Goal: Task Accomplishment & Management: Manage account settings

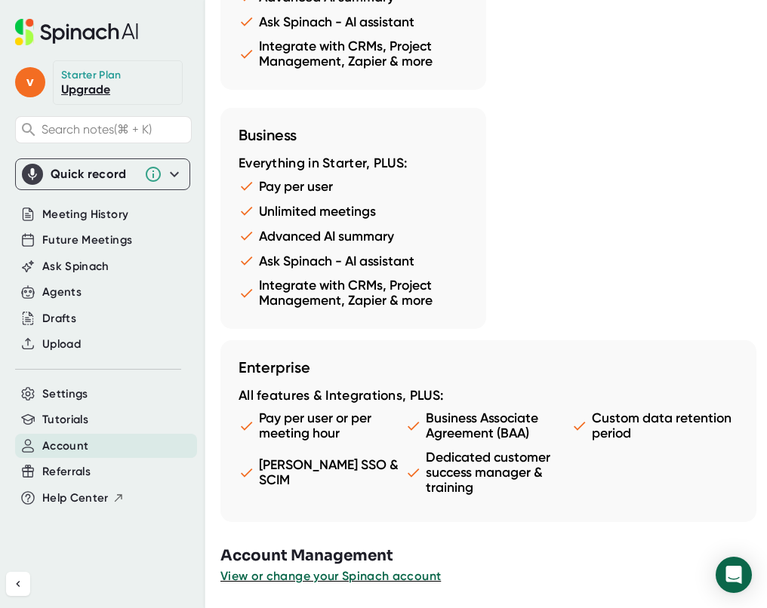
scroll to position [2165, 0]
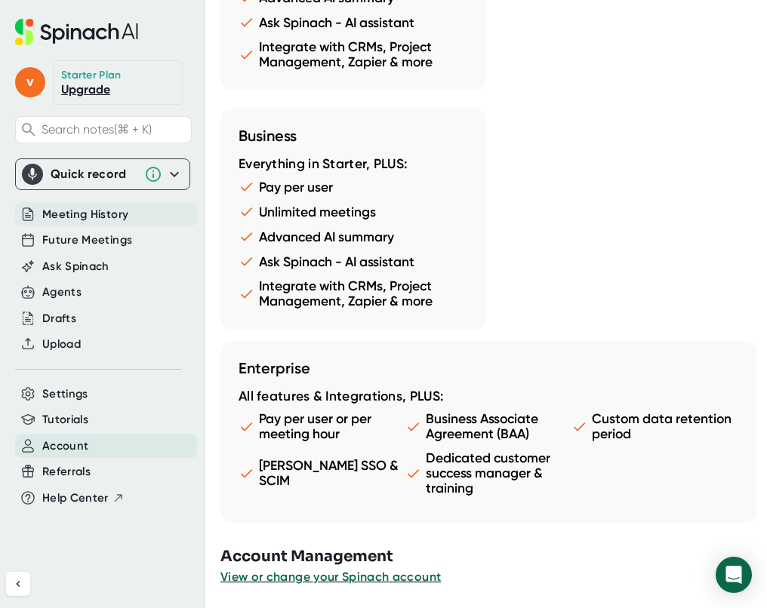
click at [96, 218] on span "Meeting History" at bounding box center [85, 214] width 86 height 17
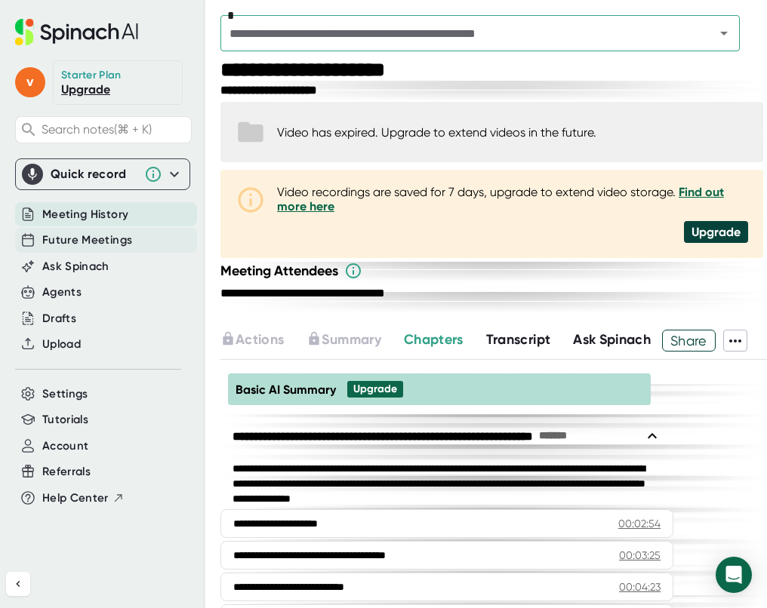
click at [101, 243] on span "Future Meetings" at bounding box center [87, 240] width 90 height 17
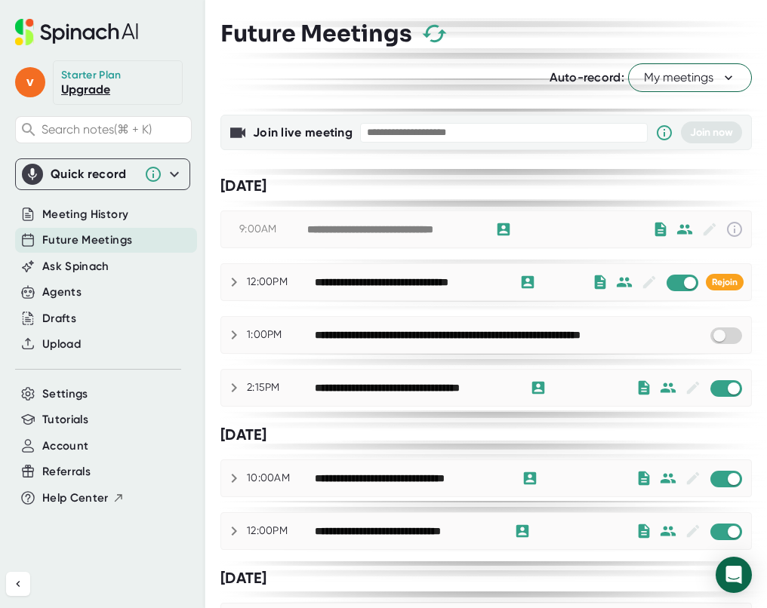
click at [656, 80] on span "My meetings" at bounding box center [690, 78] width 92 height 18
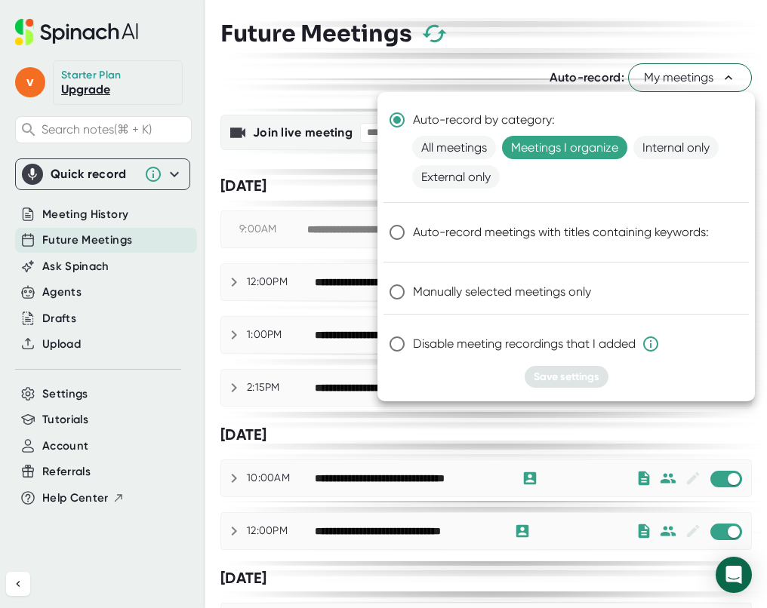
click at [448, 288] on span "Manually selected meetings only" at bounding box center [502, 292] width 178 height 18
click at [413, 288] on input "Manually selected meetings only" at bounding box center [397, 292] width 32 height 32
radio input "true"
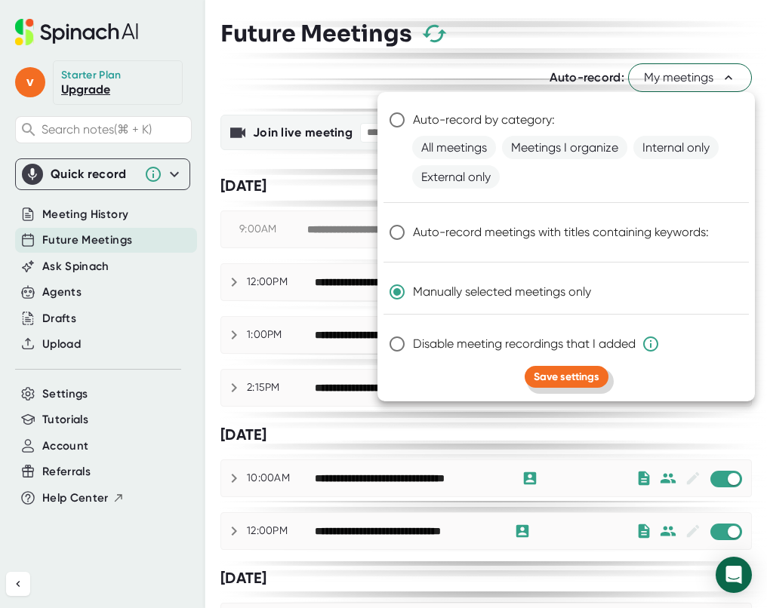
click at [578, 372] on span "Save settings" at bounding box center [567, 377] width 66 height 13
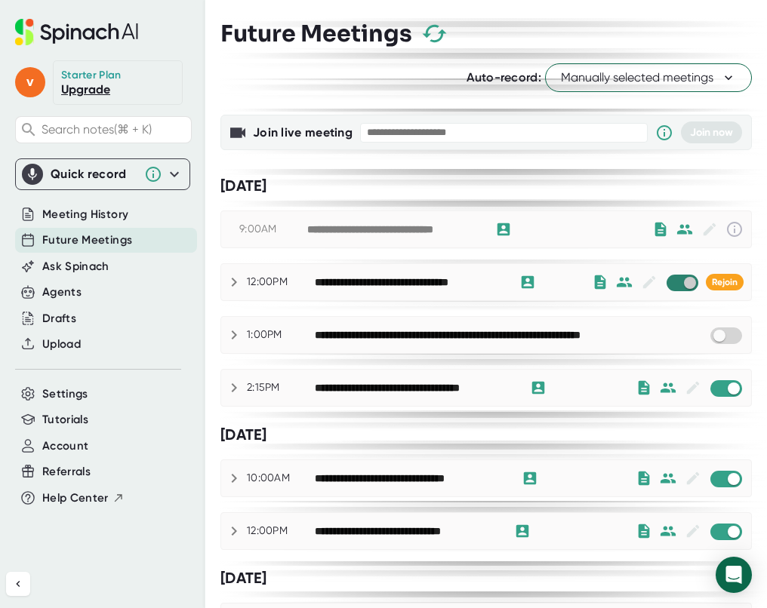
click at [689, 282] on input "checkbox" at bounding box center [689, 283] width 43 height 14
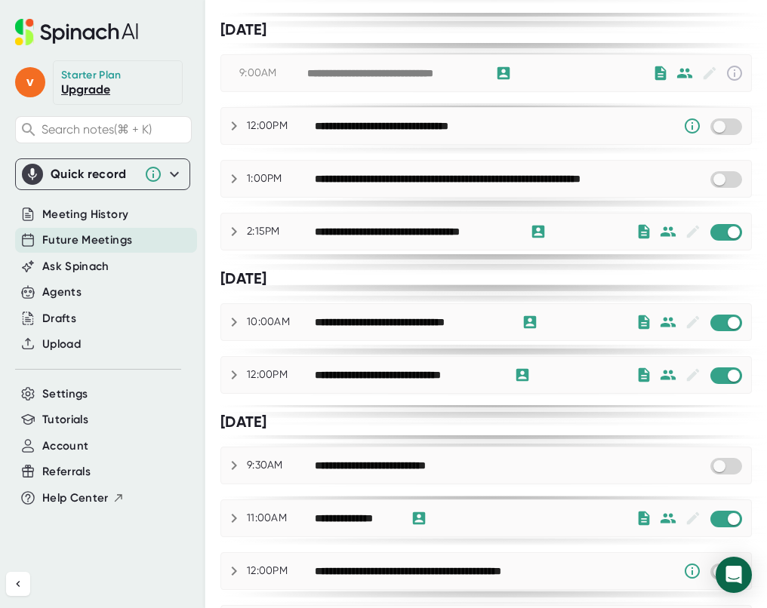
scroll to position [210, 0]
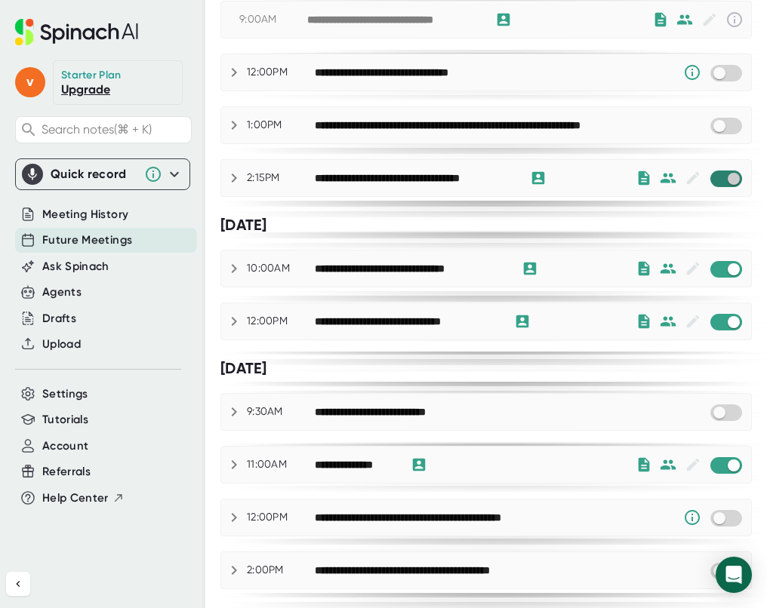
click at [733, 185] on input "checkbox" at bounding box center [733, 179] width 43 height 14
click at [731, 279] on div "**********" at bounding box center [486, 269] width 530 height 36
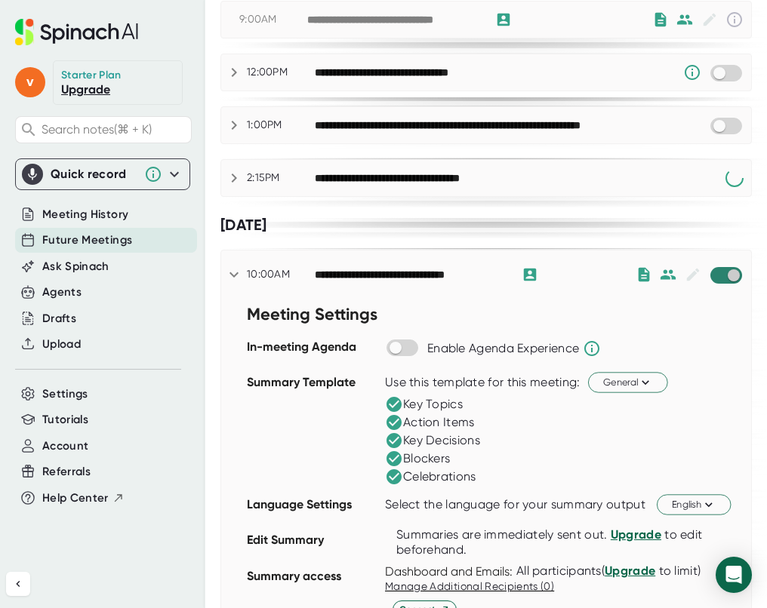
click at [731, 277] on input "checkbox" at bounding box center [733, 276] width 43 height 14
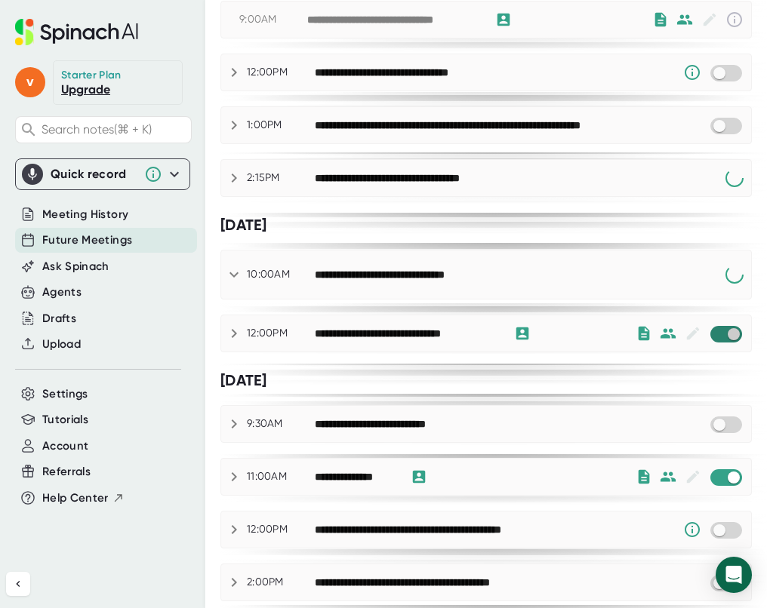
click at [731, 328] on input "checkbox" at bounding box center [733, 335] width 43 height 14
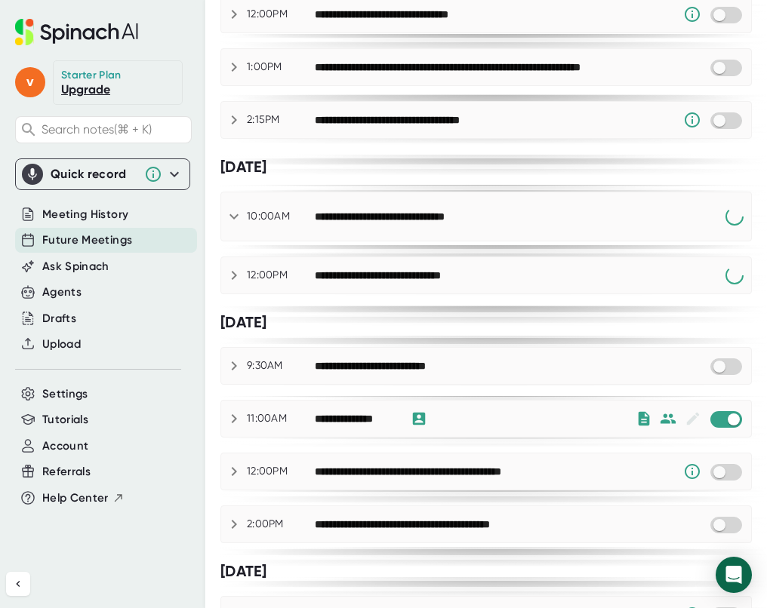
scroll to position [278, 0]
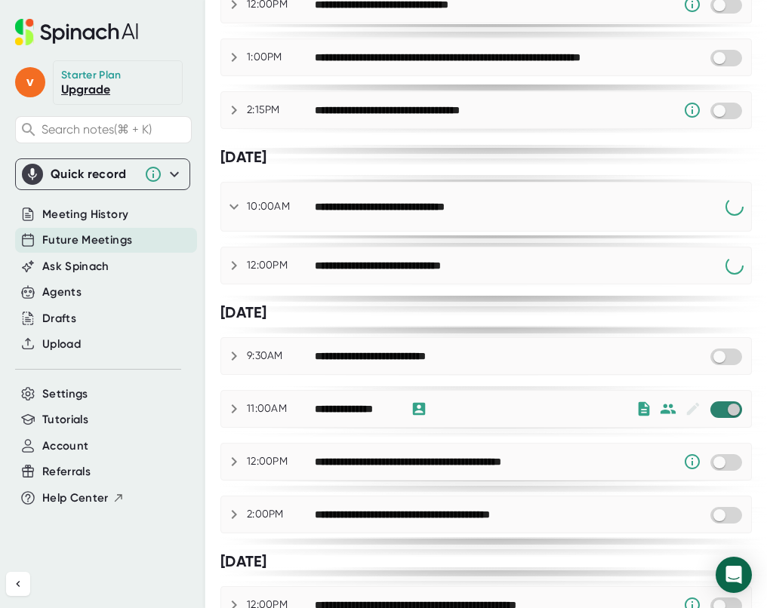
click at [731, 411] on input "checkbox" at bounding box center [733, 410] width 43 height 14
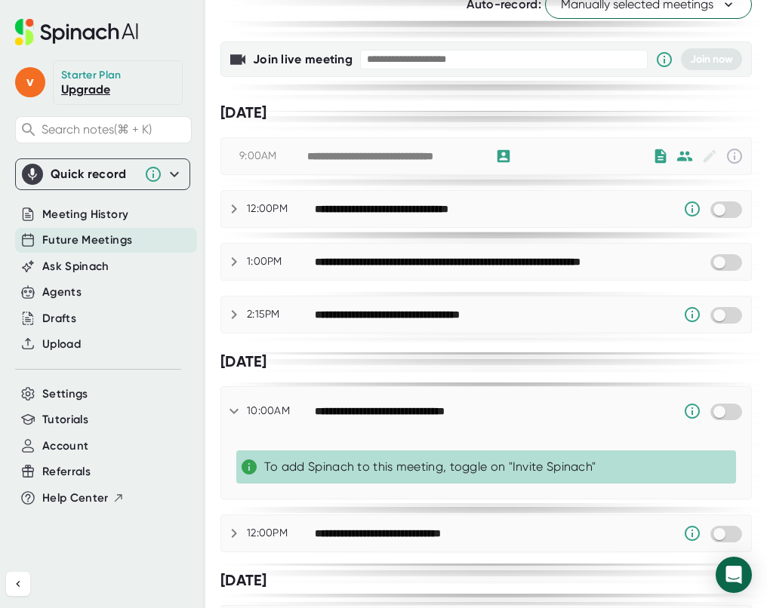
scroll to position [54, 0]
